Goal: Find specific page/section: Find specific page/section

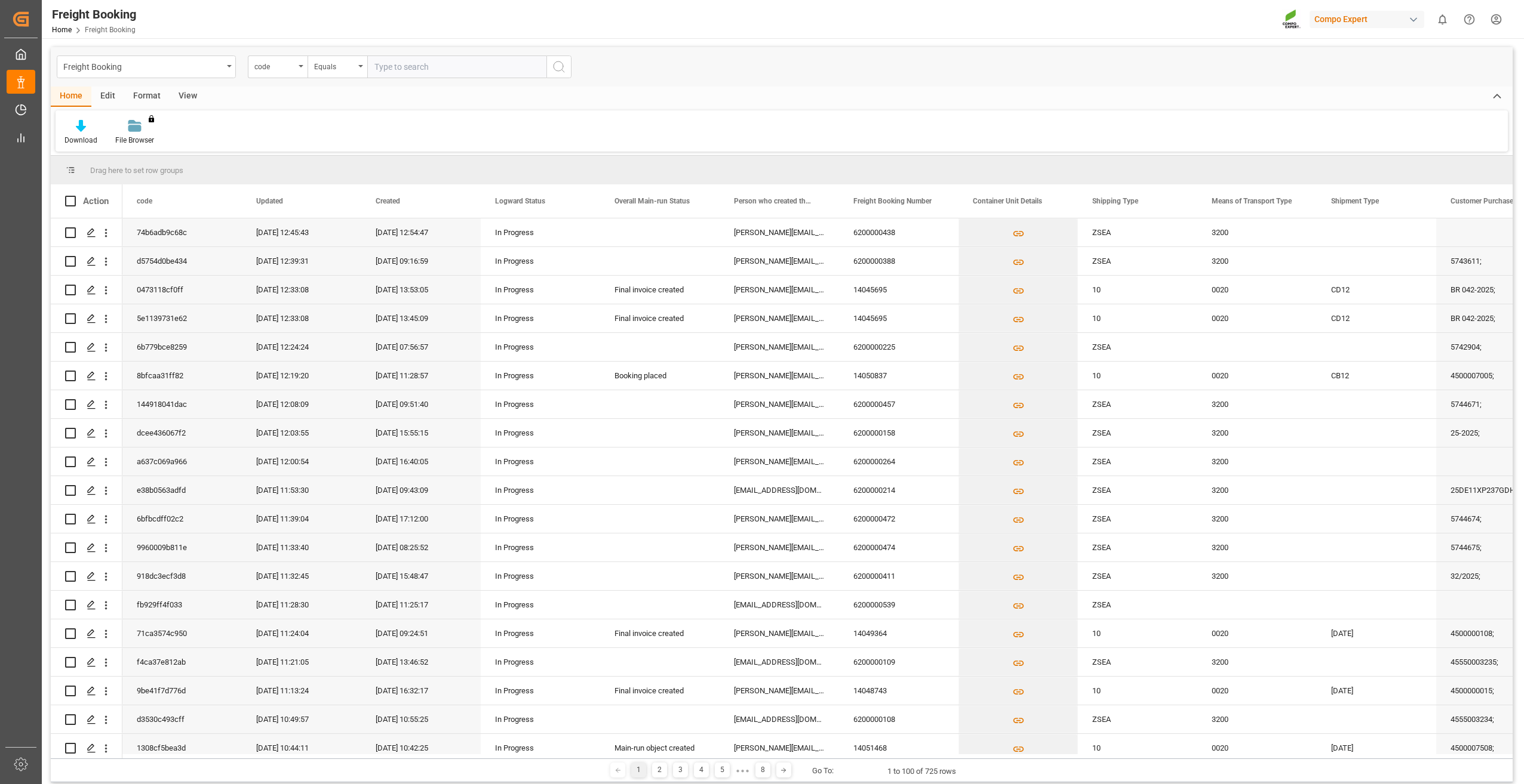
click at [183, 93] on div "View" at bounding box center [188, 96] width 37 height 20
click at [139, 122] on icon at bounding box center [138, 122] width 5 height 5
click at [139, 166] on div "Overview Countries" at bounding box center [167, 168] width 104 height 12
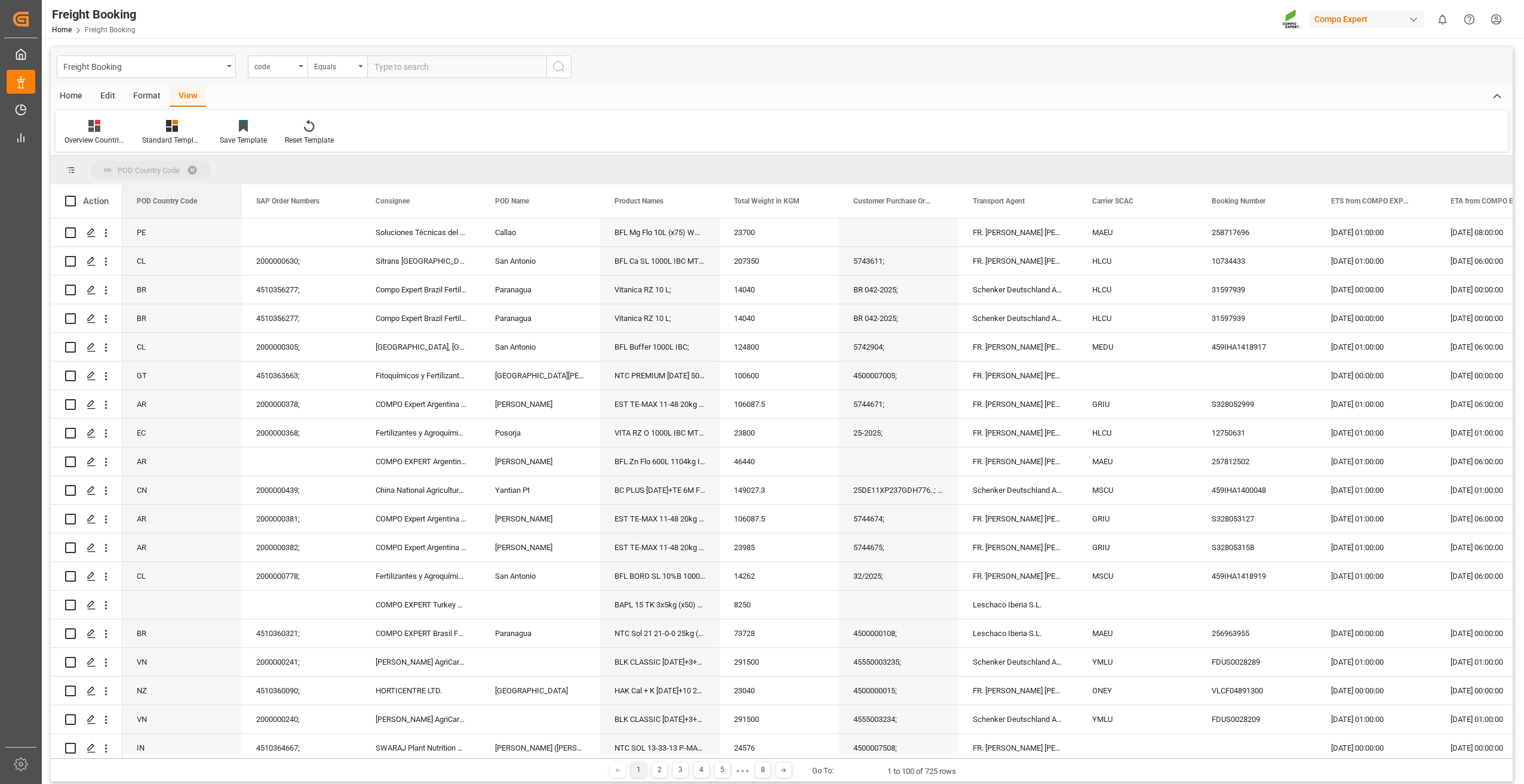
drag, startPoint x: 156, startPoint y: 199, endPoint x: 243, endPoint y: 164, distance: 93.8
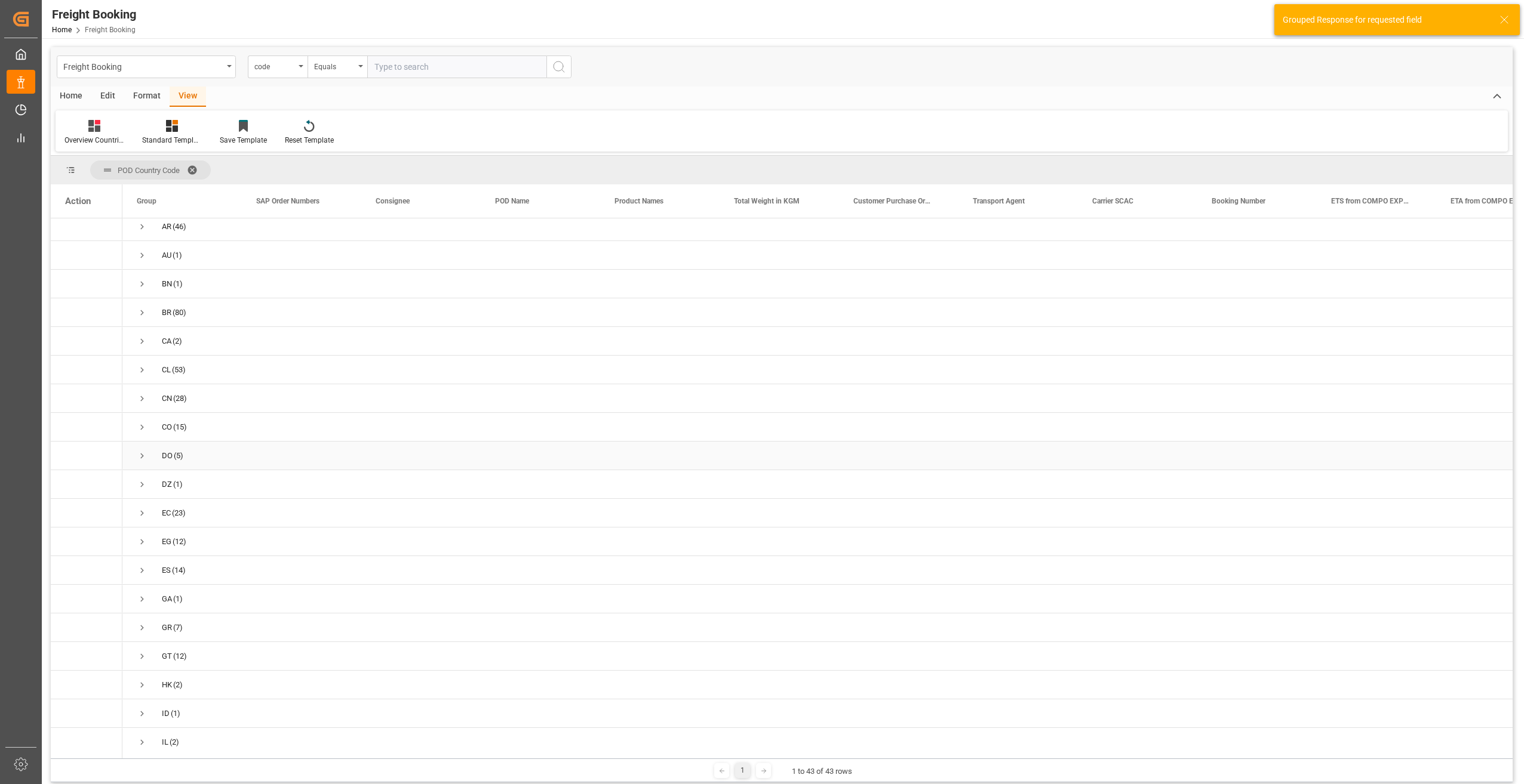
scroll to position [179, 0]
click at [145, 427] on span "Press SPACE to select this row." at bounding box center [142, 426] width 11 height 11
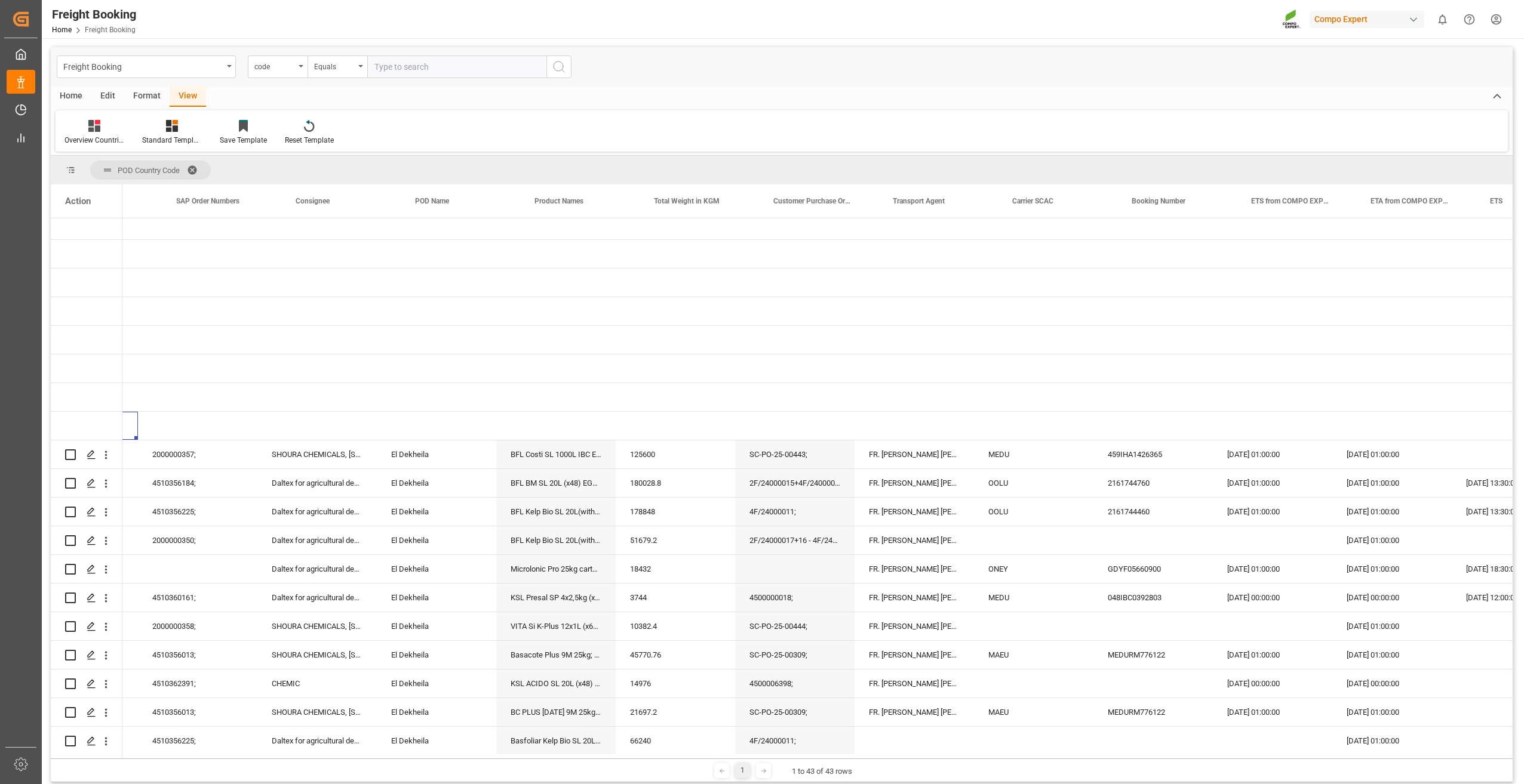
scroll to position [0, 0]
